Goal: Transaction & Acquisition: Subscribe to service/newsletter

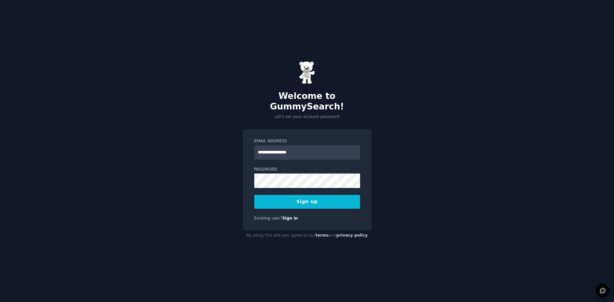
type input "**********"
click at [309, 201] on button "Sign up" at bounding box center [307, 202] width 106 height 14
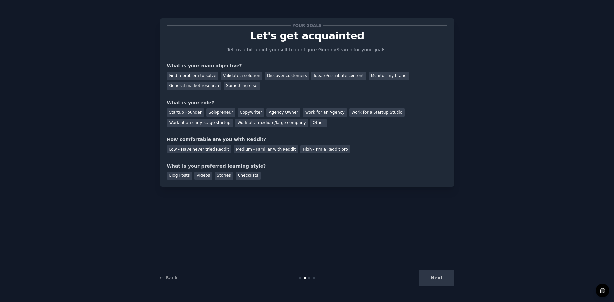
click at [207, 78] on div "Find a problem to solve" at bounding box center [193, 76] width 52 height 8
click at [234, 76] on div "Validate a solution" at bounding box center [242, 76] width 42 height 8
click at [198, 73] on div "Find a problem to solve" at bounding box center [193, 76] width 52 height 8
click at [186, 114] on div "Startup Founder" at bounding box center [185, 112] width 37 height 8
click at [301, 147] on div "High - I'm a Reddit pro" at bounding box center [325, 149] width 50 height 8
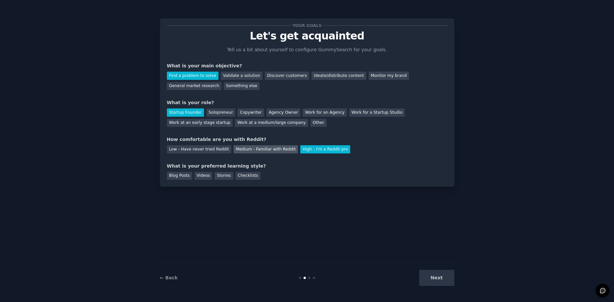
click at [254, 149] on div "Medium - Familiar with Reddit" at bounding box center [265, 149] width 64 height 8
click at [182, 177] on div "Blog Posts" at bounding box center [179, 176] width 25 height 8
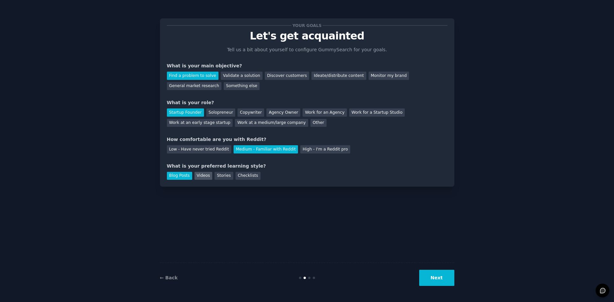
click at [204, 177] on div "Videos" at bounding box center [203, 176] width 18 height 8
click at [218, 174] on div "Stories" at bounding box center [223, 176] width 18 height 8
click at [175, 175] on div "Blog Posts" at bounding box center [179, 176] width 25 height 8
click at [203, 177] on div "Videos" at bounding box center [203, 176] width 18 height 8
click at [429, 279] on button "Next" at bounding box center [436, 278] width 35 height 16
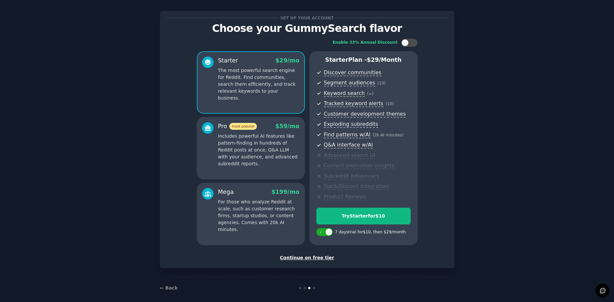
scroll to position [13, 0]
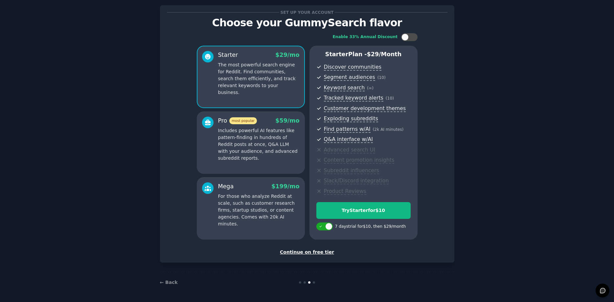
click at [311, 250] on div "Continue on free tier" at bounding box center [307, 252] width 280 height 7
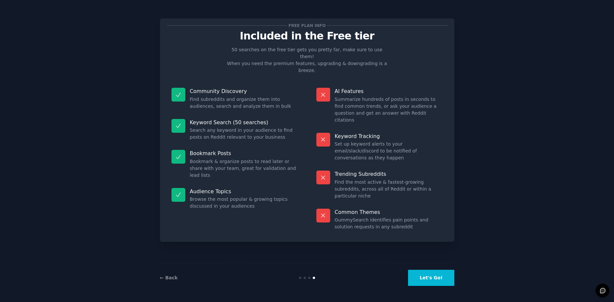
click at [429, 275] on button "Let's Go!" at bounding box center [431, 278] width 46 height 16
